Goal: Information Seeking & Learning: Learn about a topic

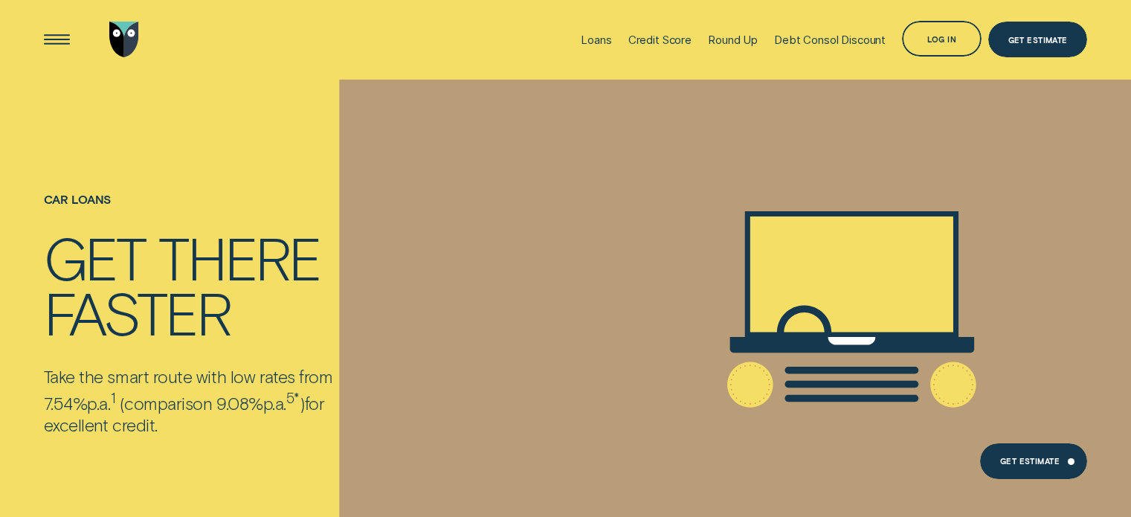
scroll to position [9344, 0]
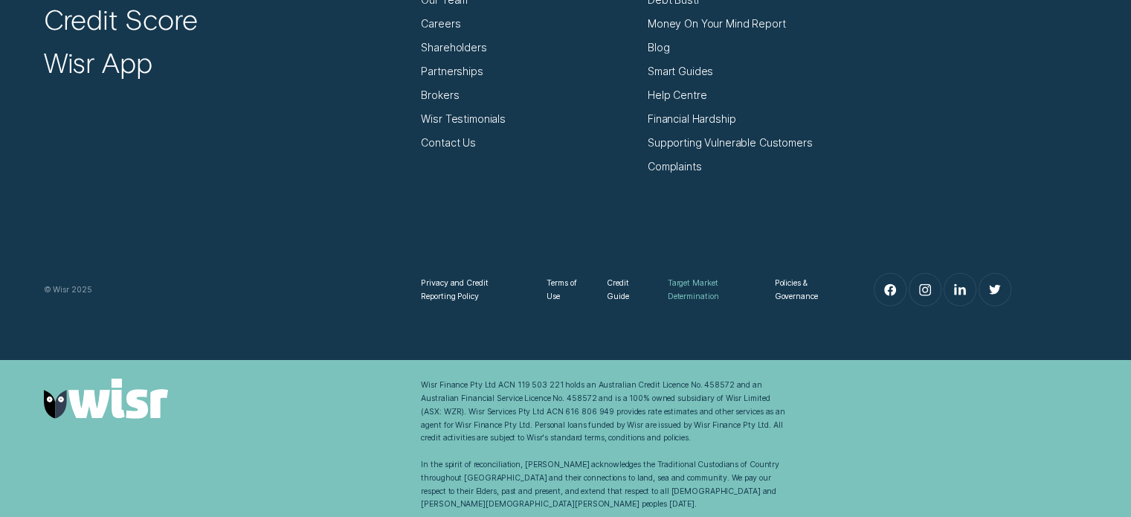
drag, startPoint x: 683, startPoint y: 274, endPoint x: 701, endPoint y: 288, distance: 22.9
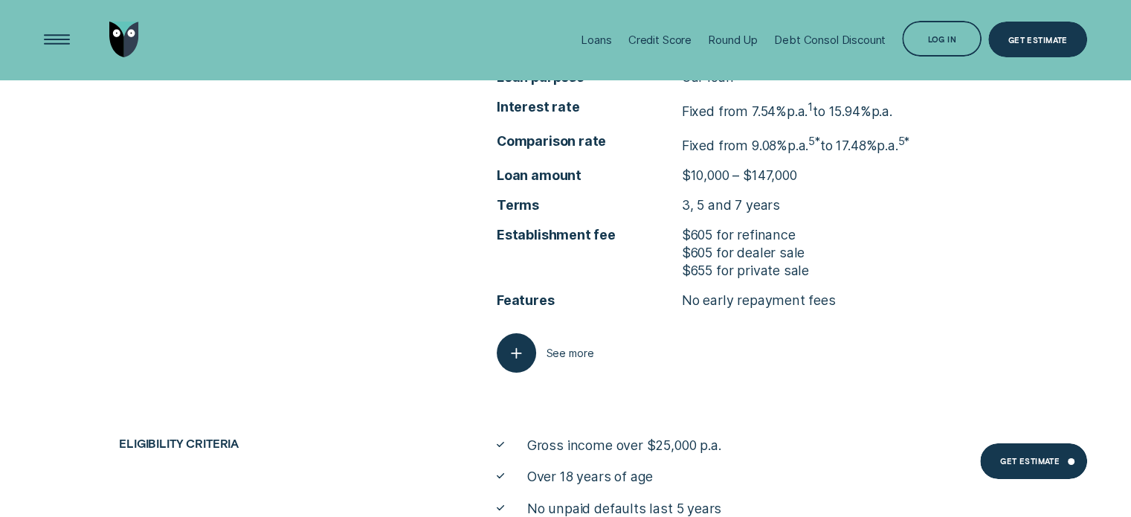
scroll to position [4957, 0]
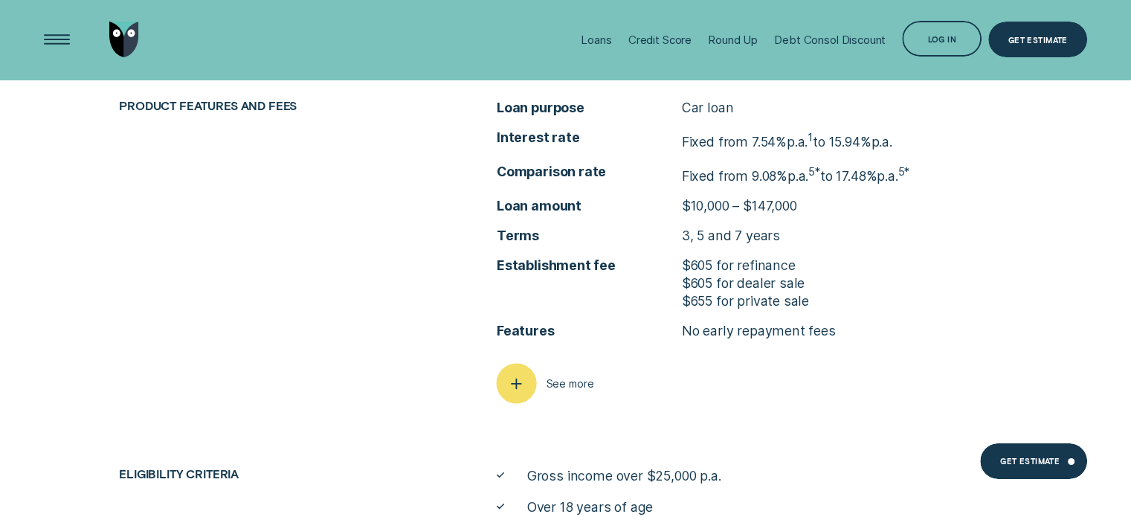
click at [524, 386] on icon "button" at bounding box center [516, 383] width 20 height 23
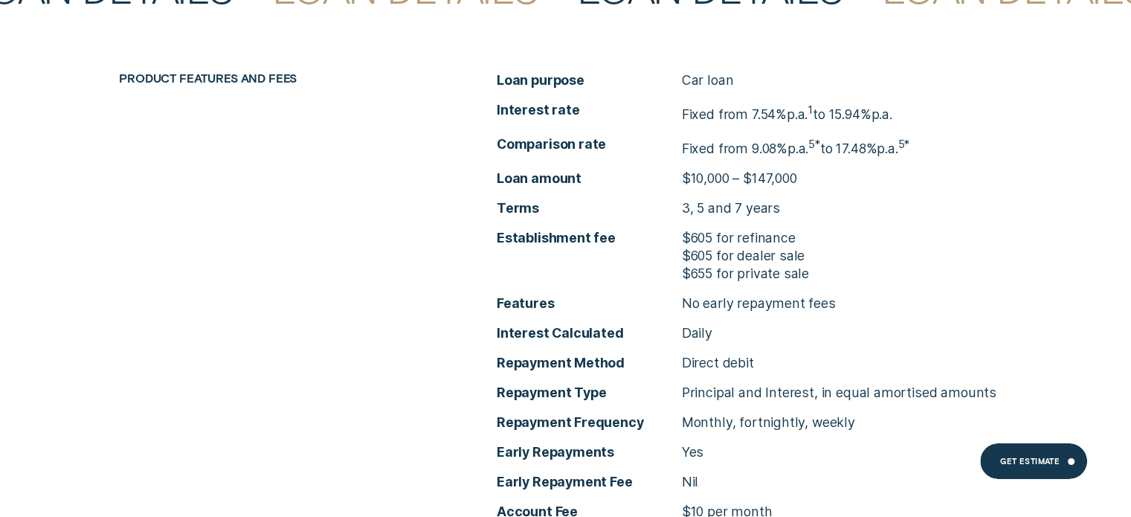
scroll to position [5031, 0]
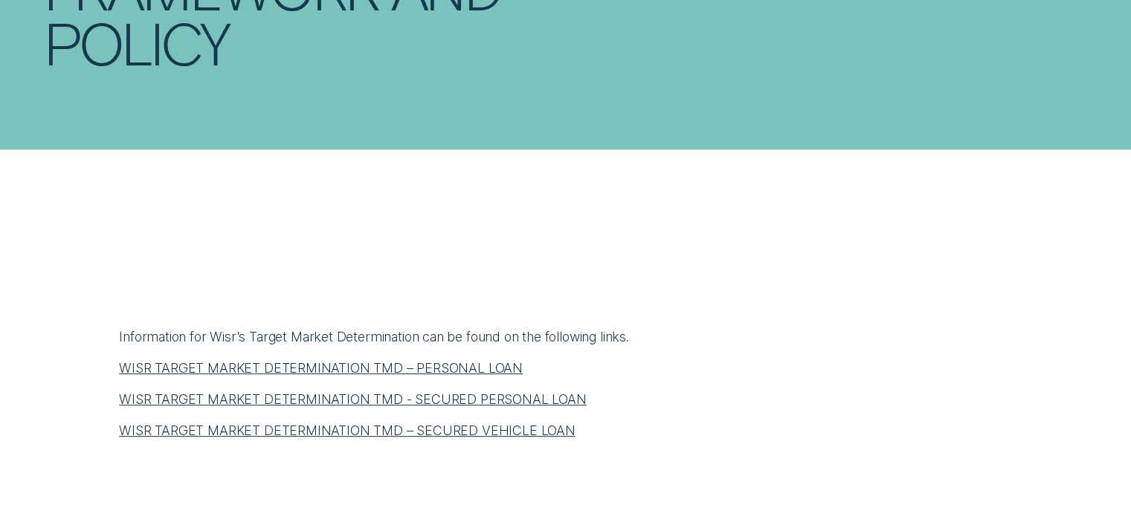
scroll to position [446, 0]
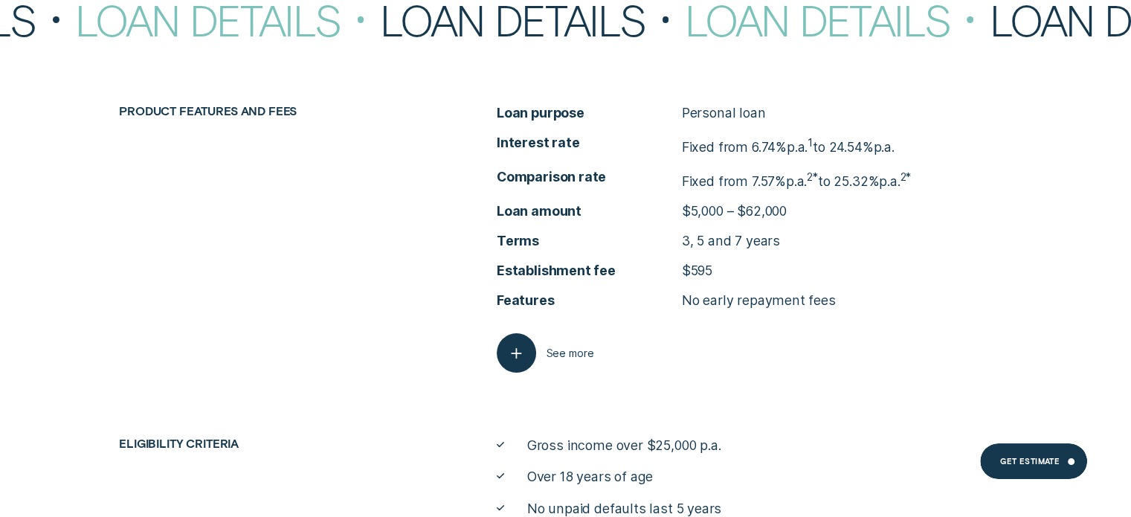
scroll to position [5874, 0]
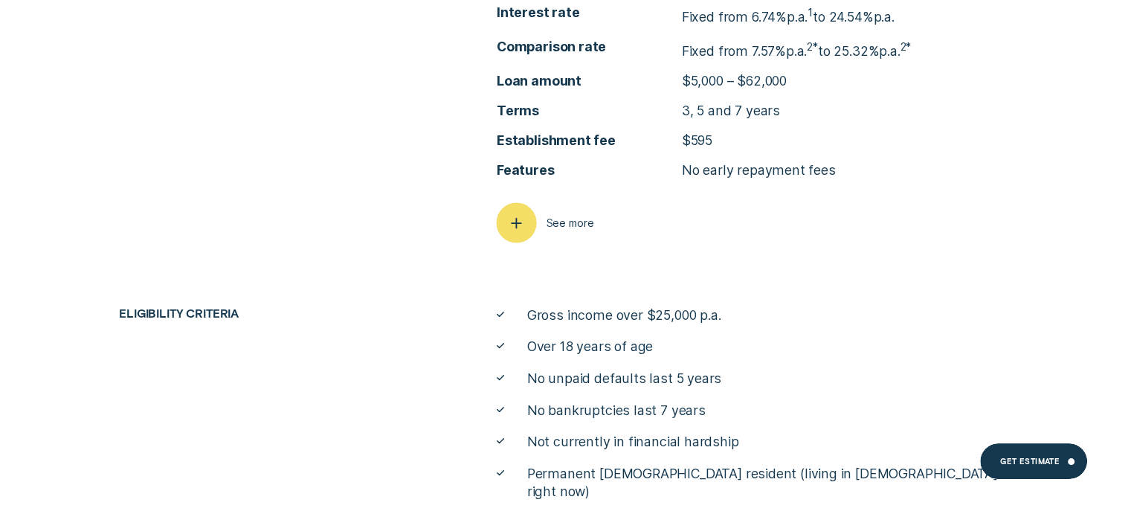
click at [518, 223] on line "button" at bounding box center [517, 223] width 10 height 0
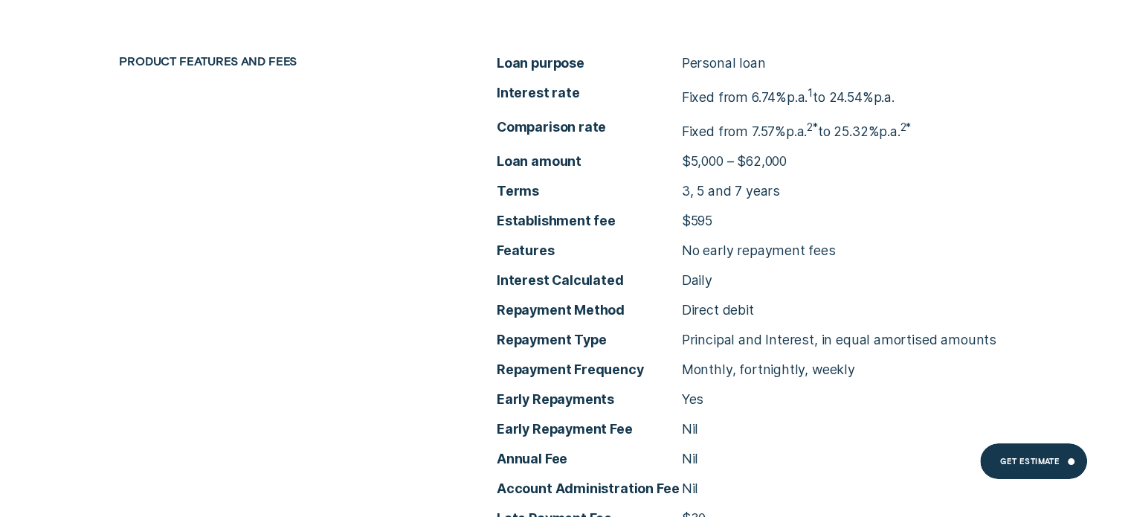
scroll to position [5800, 0]
